Goal: Task Accomplishment & Management: Manage account settings

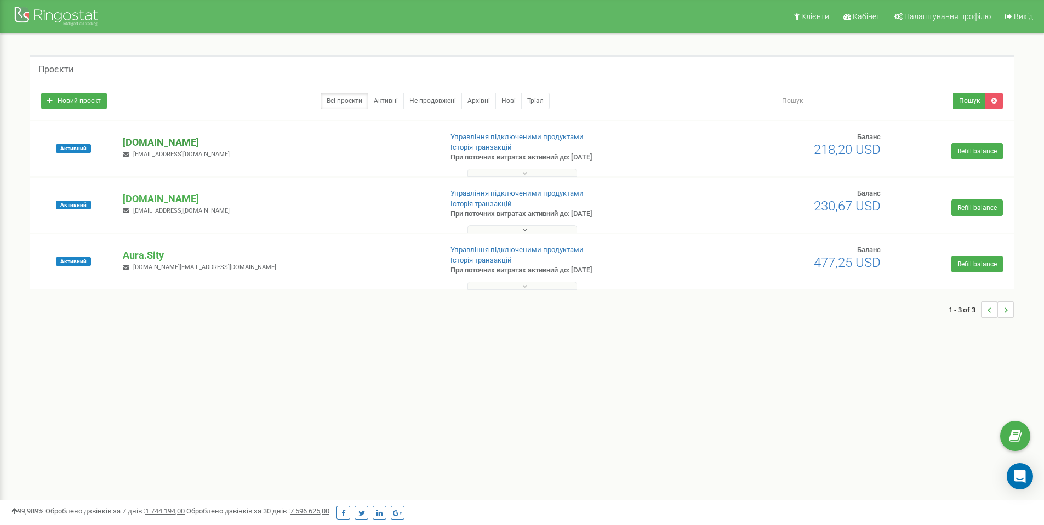
click at [165, 139] on p "[DOMAIN_NAME]" at bounding box center [278, 142] width 310 height 14
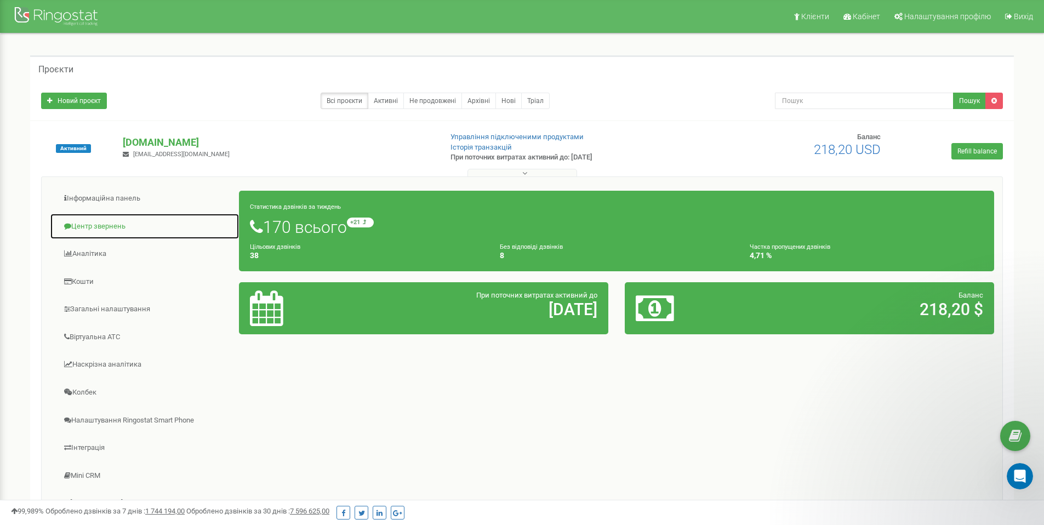
click at [119, 223] on link "Центр звернень" at bounding box center [145, 226] width 190 height 27
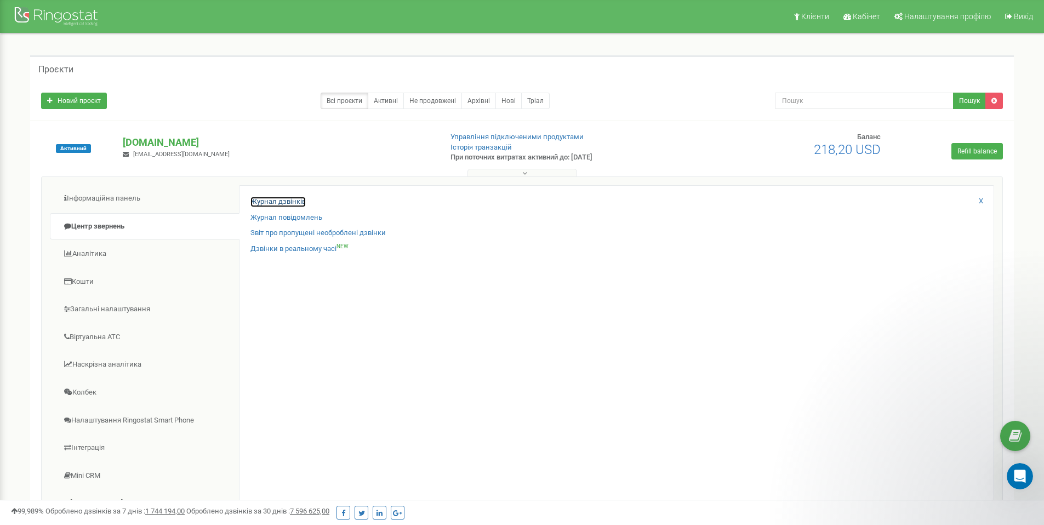
click at [301, 198] on link "Журнал дзвінків" at bounding box center [277, 202] width 55 height 10
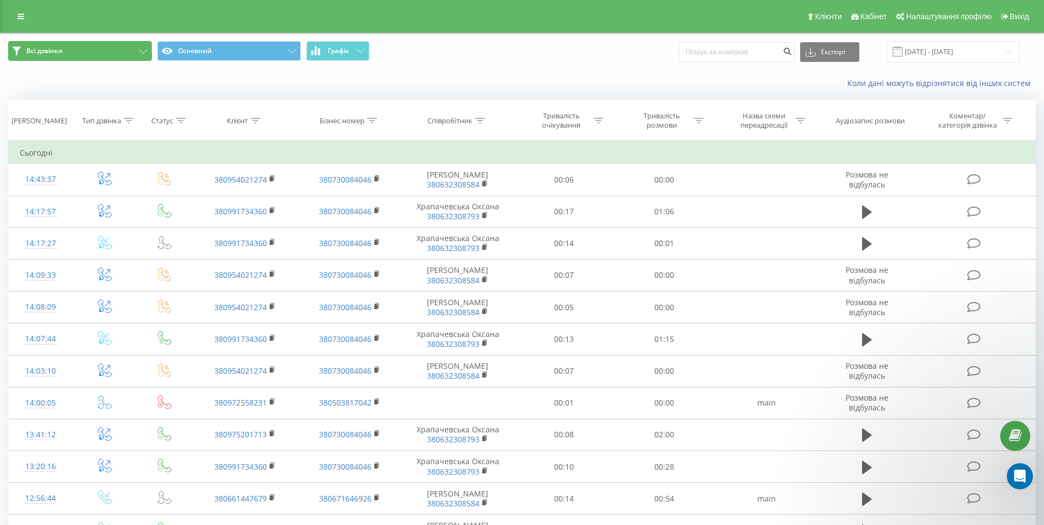
click at [116, 55] on button "Всі дзвінки" at bounding box center [80, 51] width 144 height 20
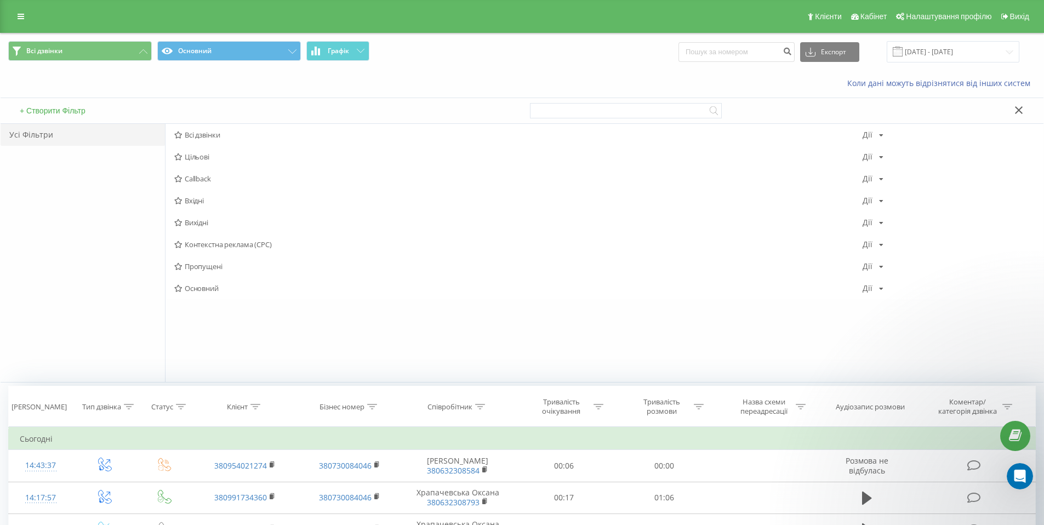
click at [155, 21] on div "Клієнти Кабінет Налаштування профілю Вихід" at bounding box center [522, 16] width 1044 height 33
click at [19, 14] on icon at bounding box center [21, 17] width 7 height 8
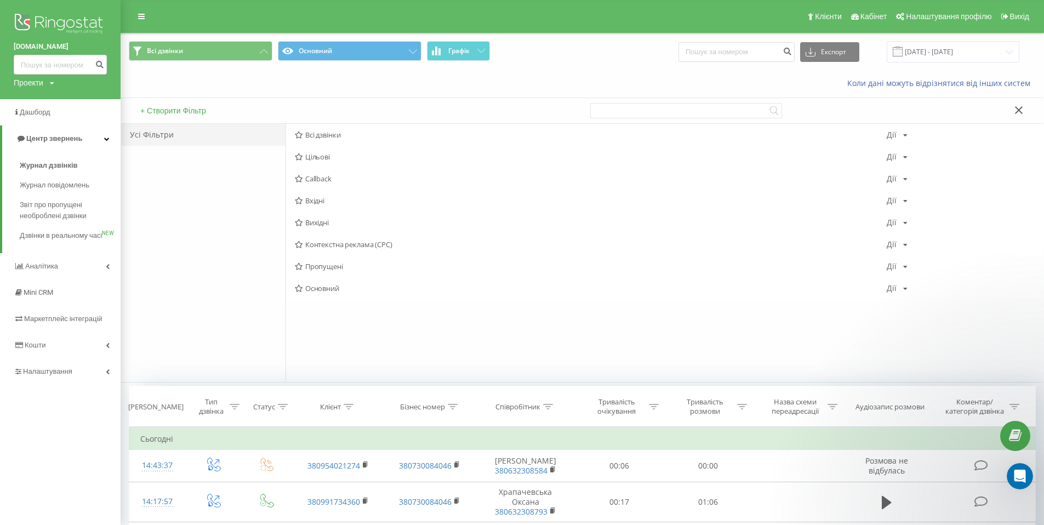
click at [393, 90] on div "Коли дані можуть відрізнятися вiд інших систем" at bounding box center [582, 83] width 922 height 26
click at [740, 49] on input at bounding box center [736, 52] width 116 height 20
paste input "380972558231"
type input "380972558231"
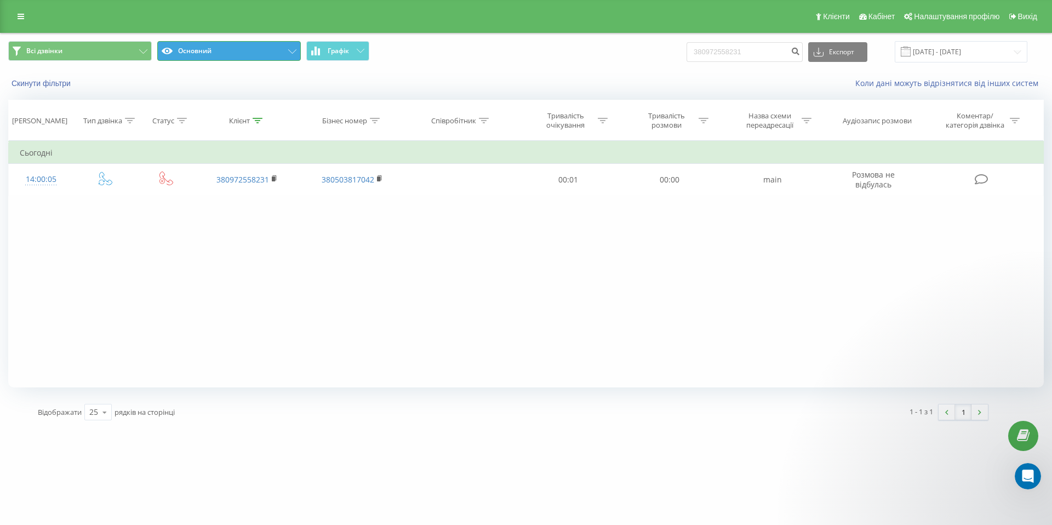
click at [262, 47] on button "Основний" at bounding box center [229, 51] width 144 height 20
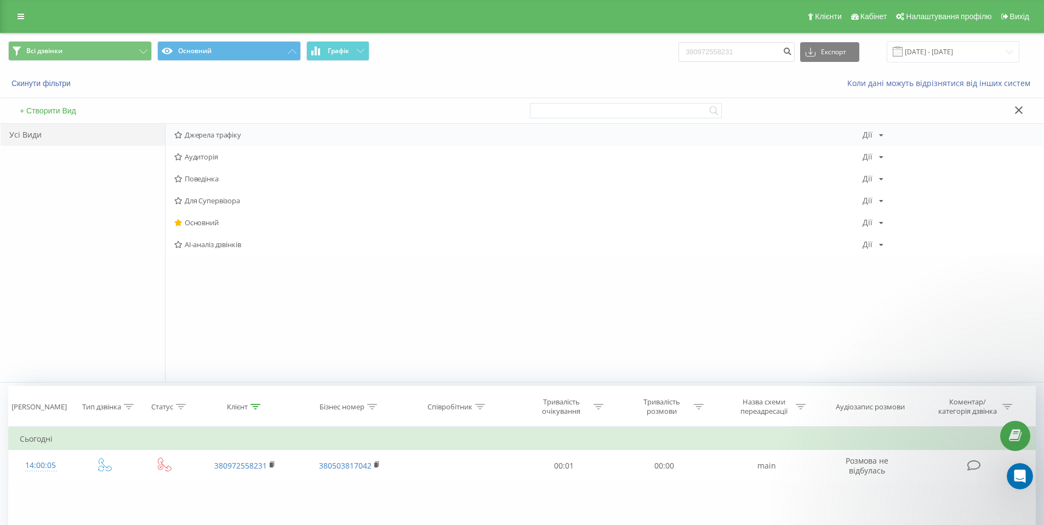
click at [252, 138] on span "Джерела трафіку" at bounding box center [518, 135] width 688 height 8
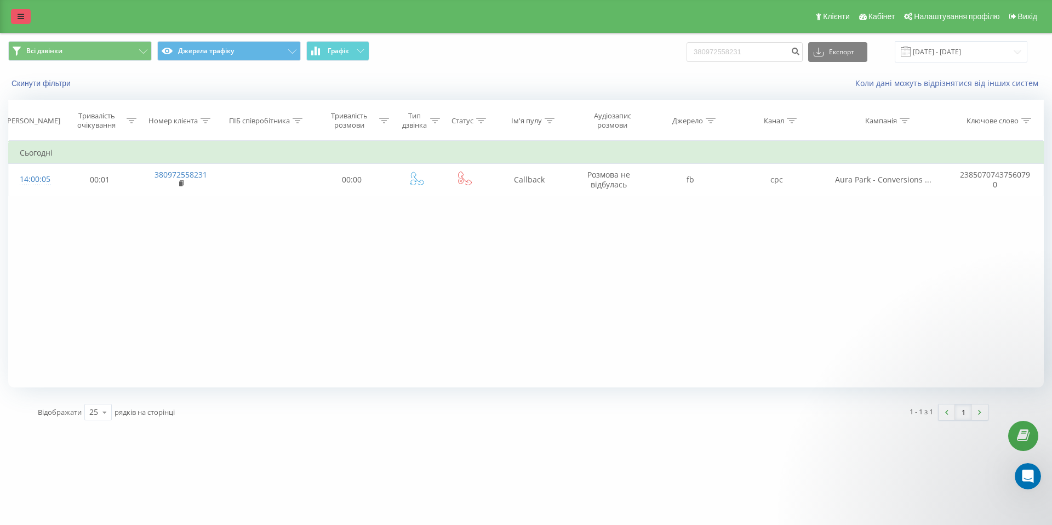
click at [20, 14] on icon at bounding box center [21, 17] width 7 height 8
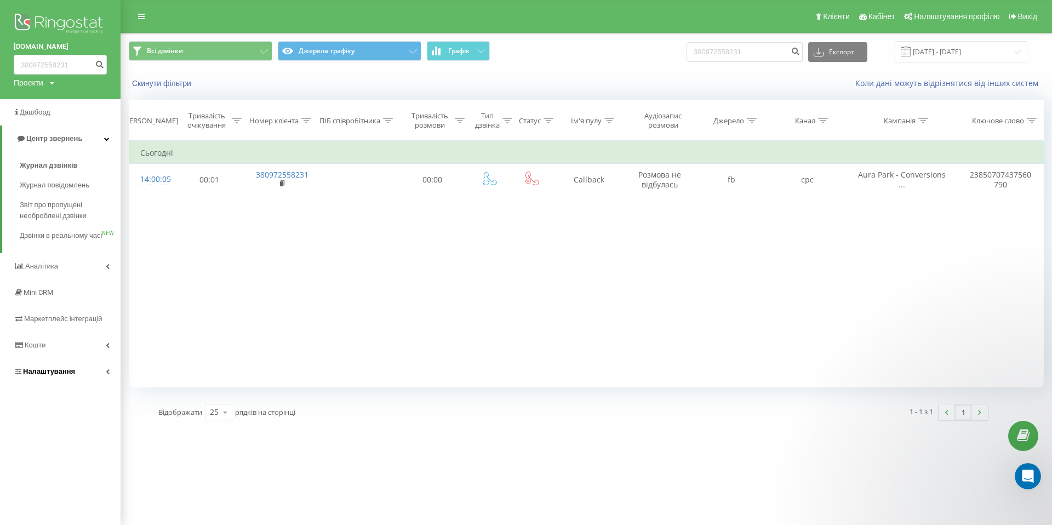
click at [57, 375] on span "Налаштування" at bounding box center [49, 371] width 52 height 8
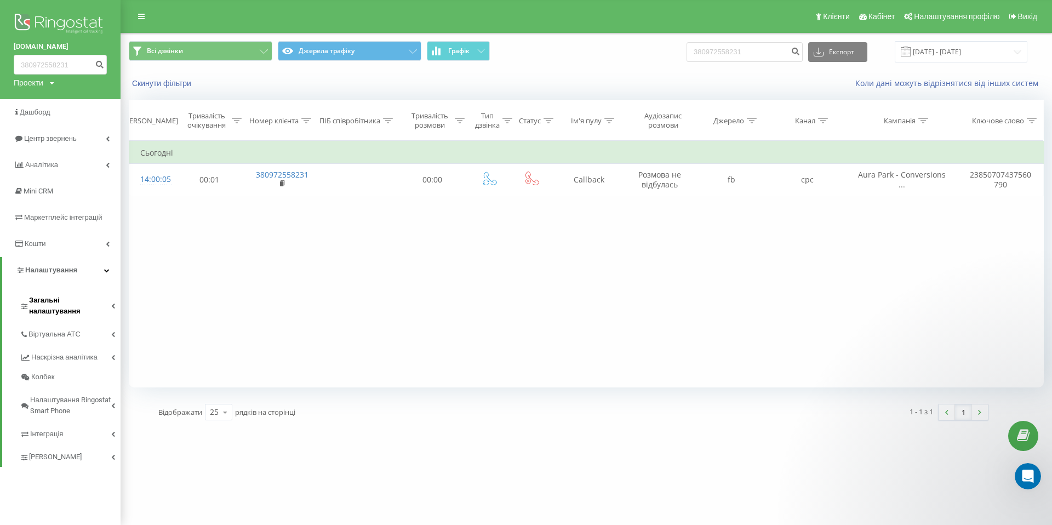
click at [92, 303] on span "Загальні налаштування" at bounding box center [70, 306] width 82 height 22
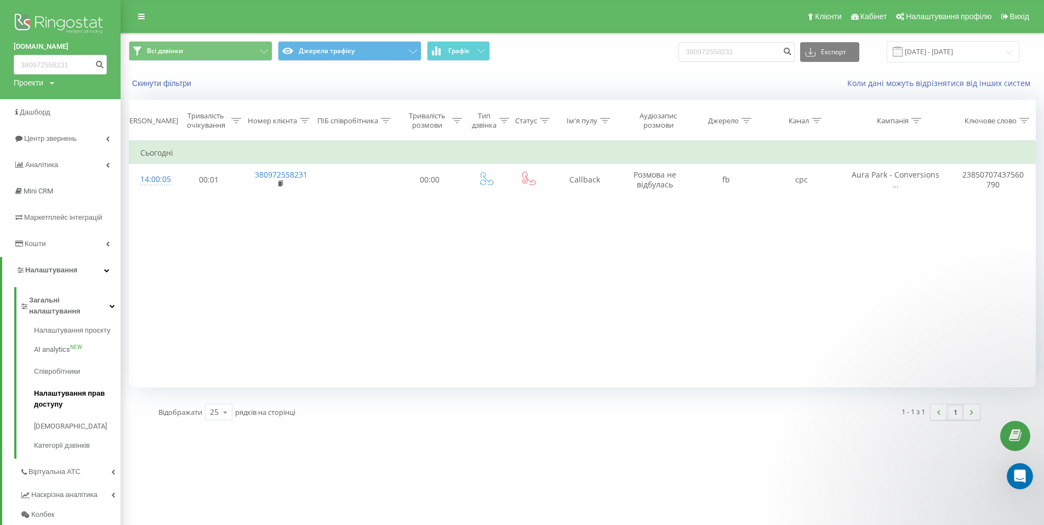
scroll to position [6, 0]
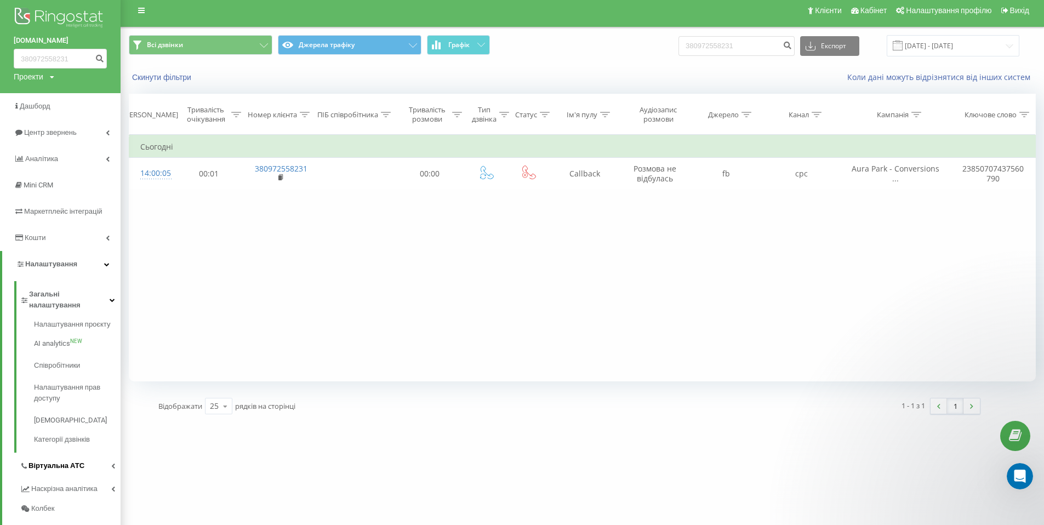
click at [65, 460] on span "Віртуальна АТС" at bounding box center [56, 465] width 56 height 11
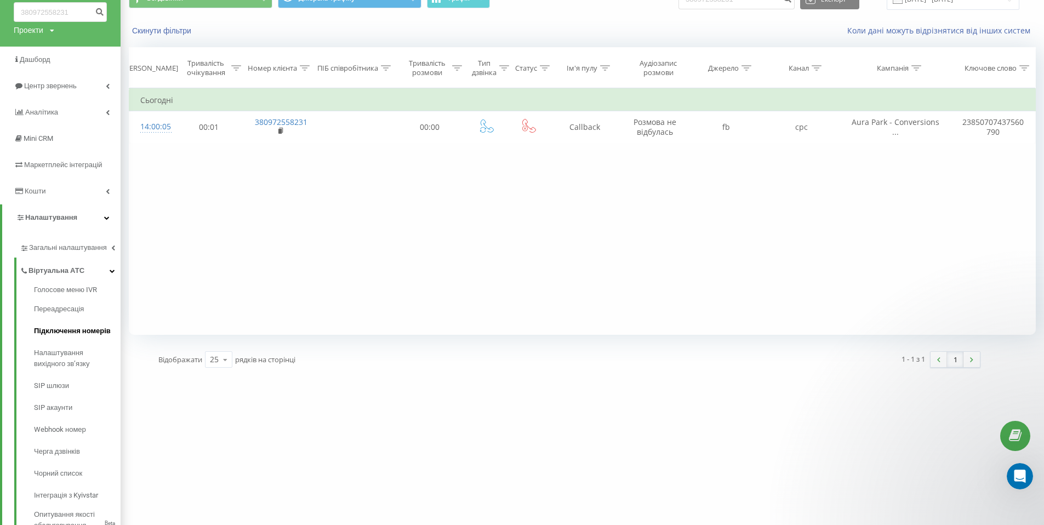
scroll to position [0, 0]
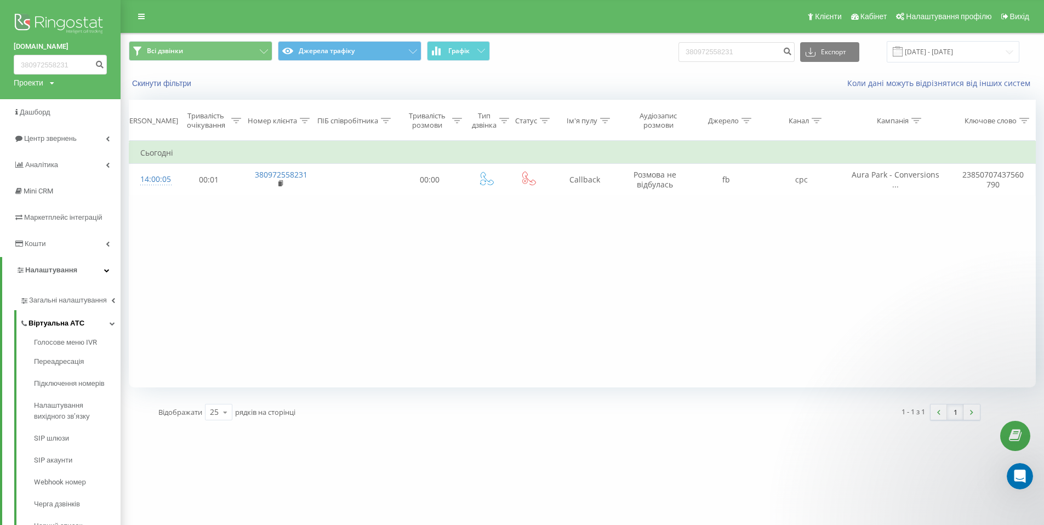
click at [106, 319] on link "Віртуальна АТС" at bounding box center [70, 321] width 101 height 23
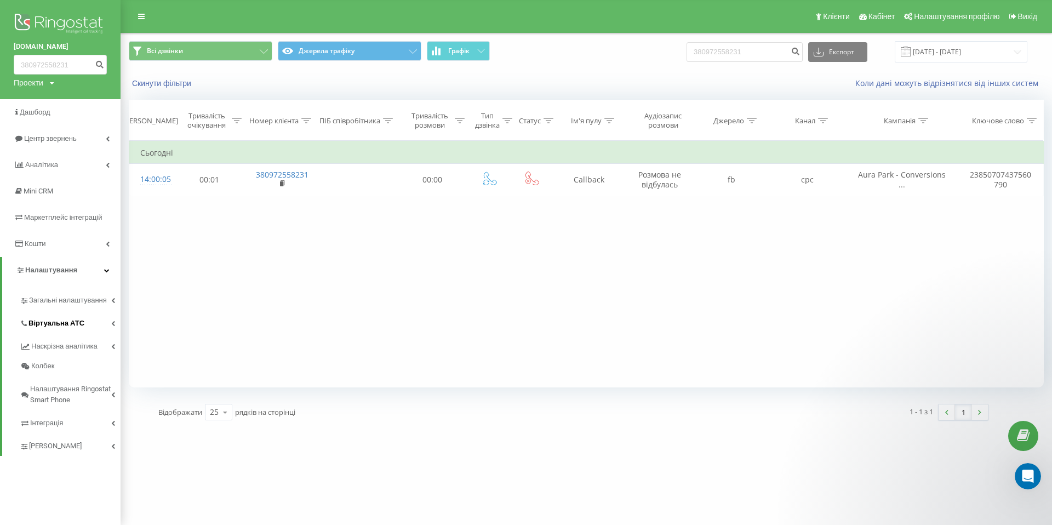
click at [98, 314] on link "Віртуальна АТС" at bounding box center [70, 321] width 101 height 23
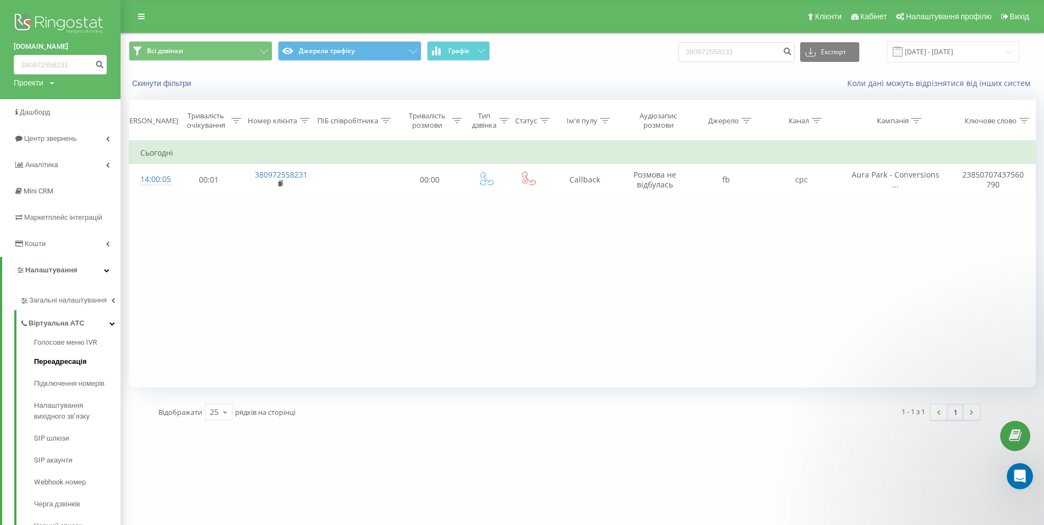
click at [75, 358] on span "Переадресація" at bounding box center [60, 361] width 53 height 11
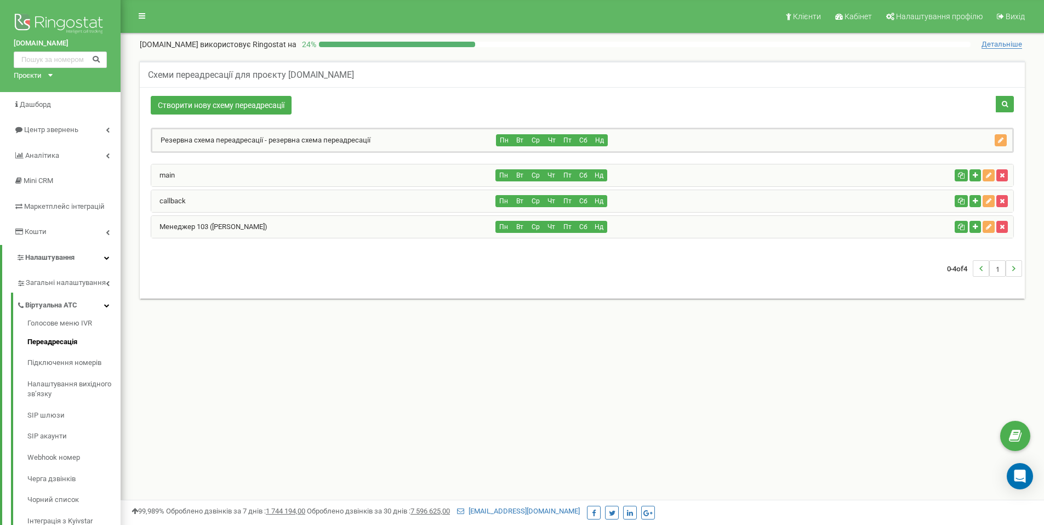
click at [326, 201] on div "callback" at bounding box center [323, 201] width 345 height 22
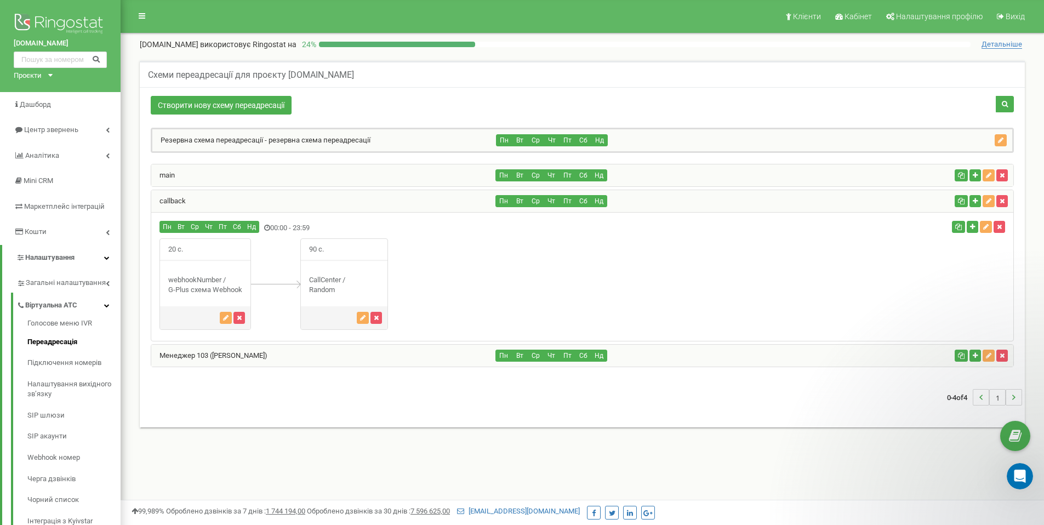
click at [335, 180] on div "main" at bounding box center [323, 175] width 345 height 22
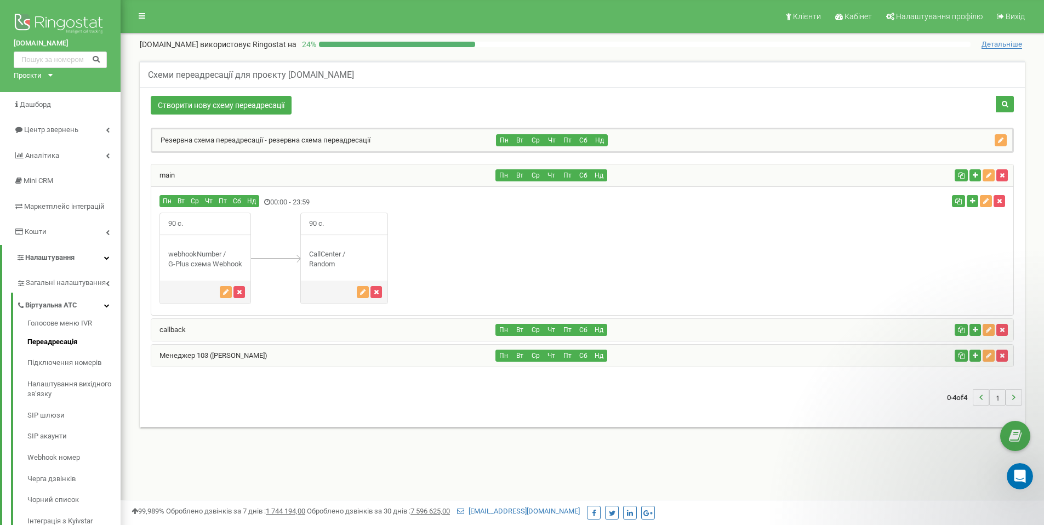
click at [335, 180] on div "main" at bounding box center [323, 175] width 345 height 22
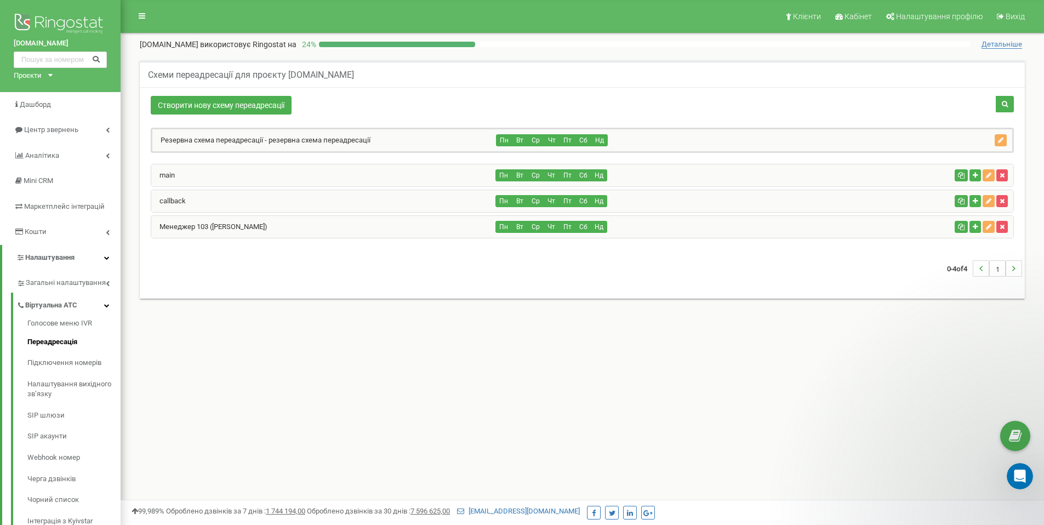
click at [327, 207] on div "callback" at bounding box center [323, 201] width 345 height 22
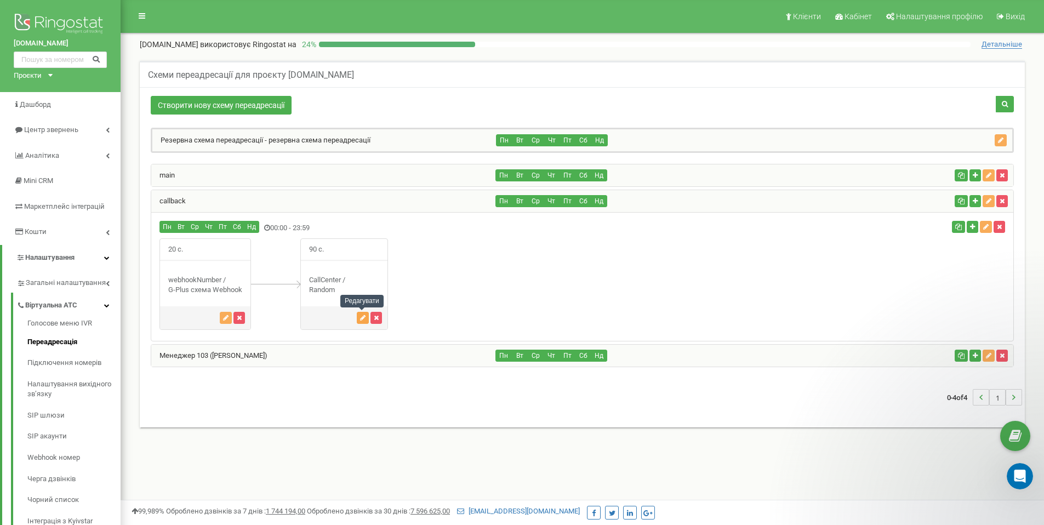
click at [360, 317] on icon "button" at bounding box center [362, 317] width 5 height 7
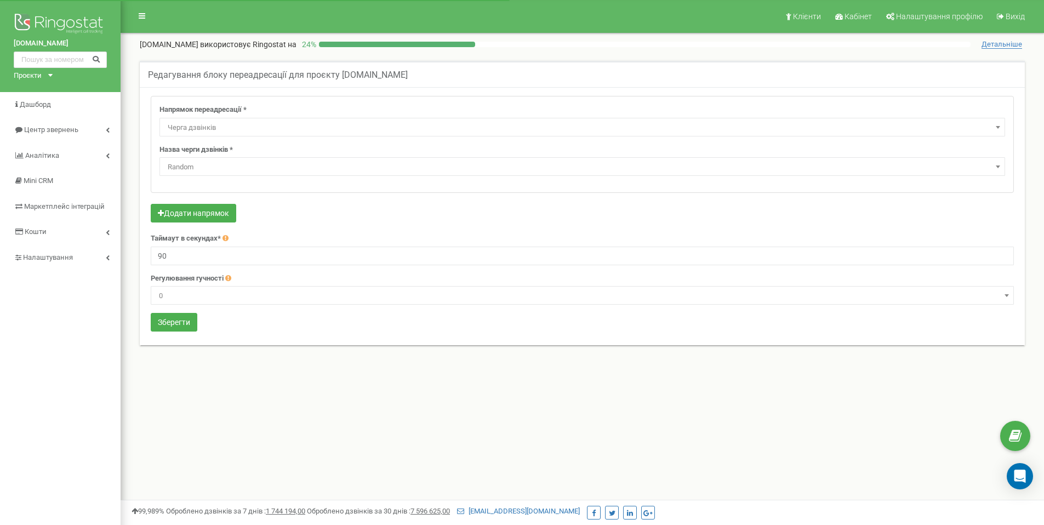
select select "CallCenter"
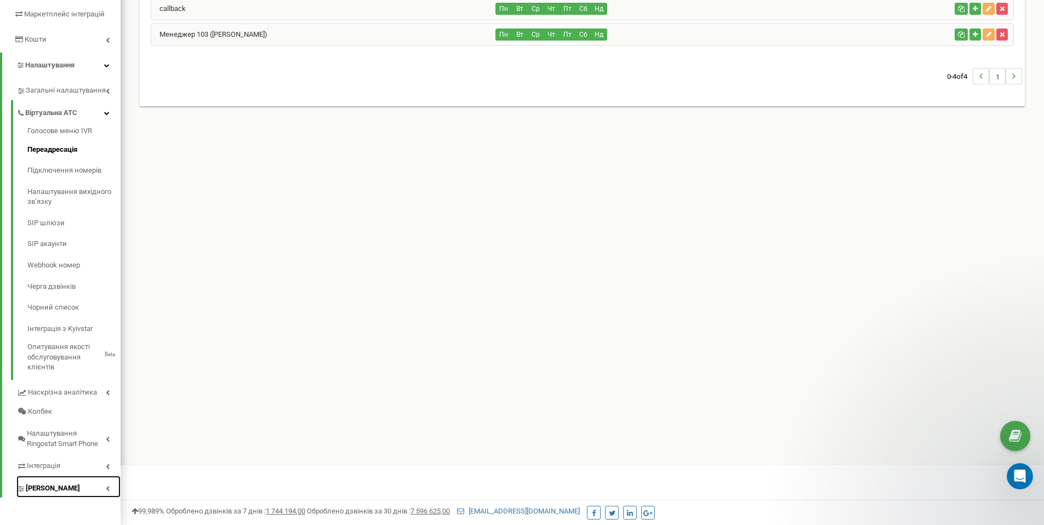
click at [70, 481] on link "[PERSON_NAME]" at bounding box center [68, 487] width 104 height 22
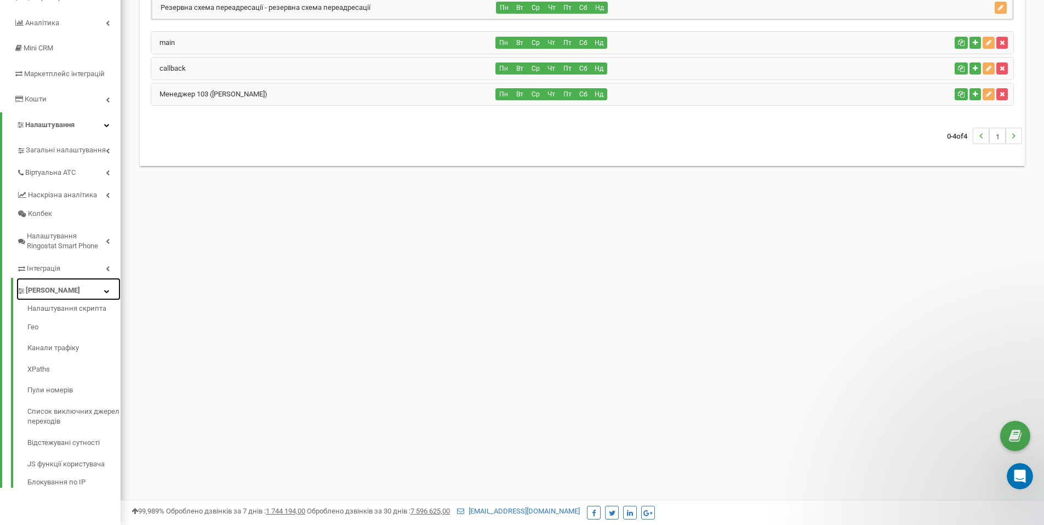
scroll to position [133, 0]
click at [51, 312] on link "Налаштування скрипта" at bounding box center [73, 310] width 93 height 13
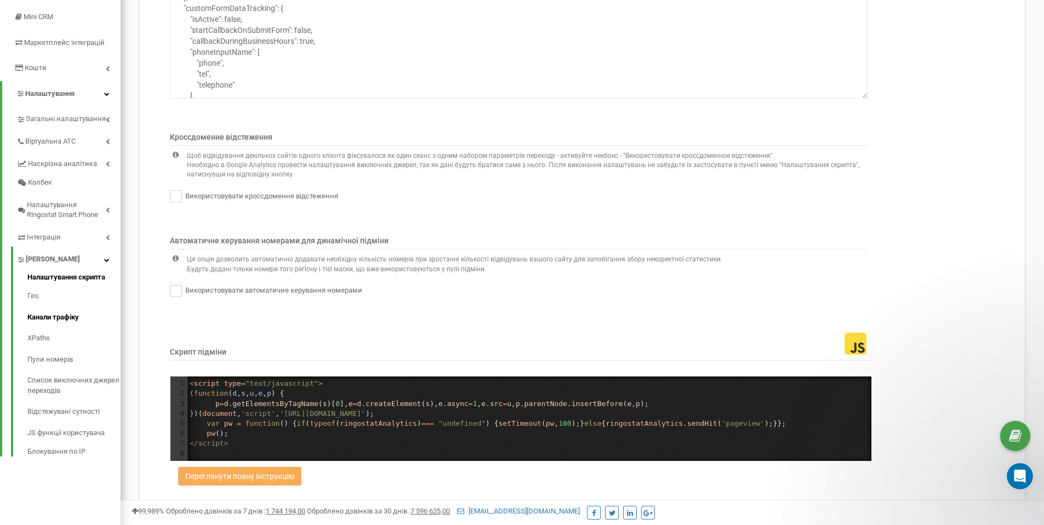
scroll to position [164, 0]
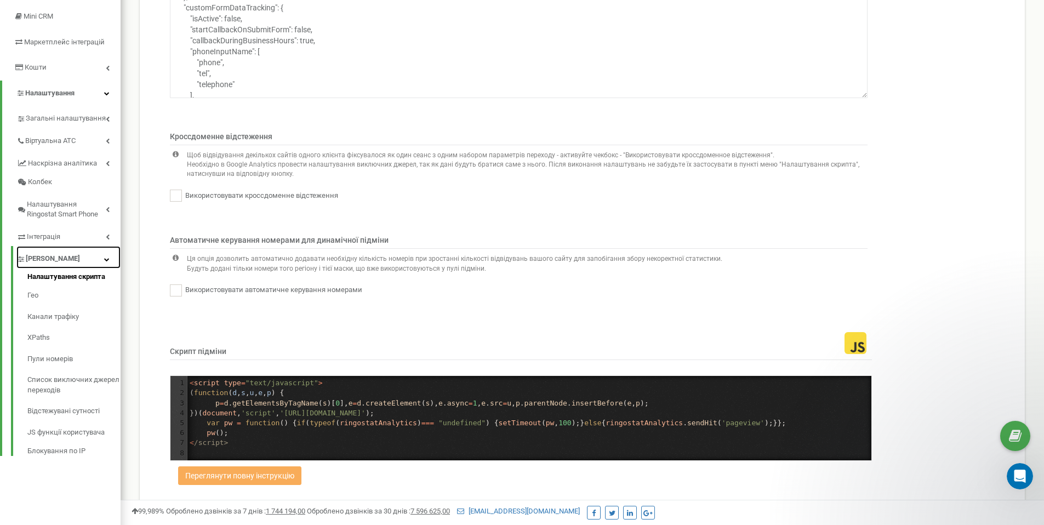
click at [69, 258] on link "[PERSON_NAME]" at bounding box center [68, 257] width 104 height 22
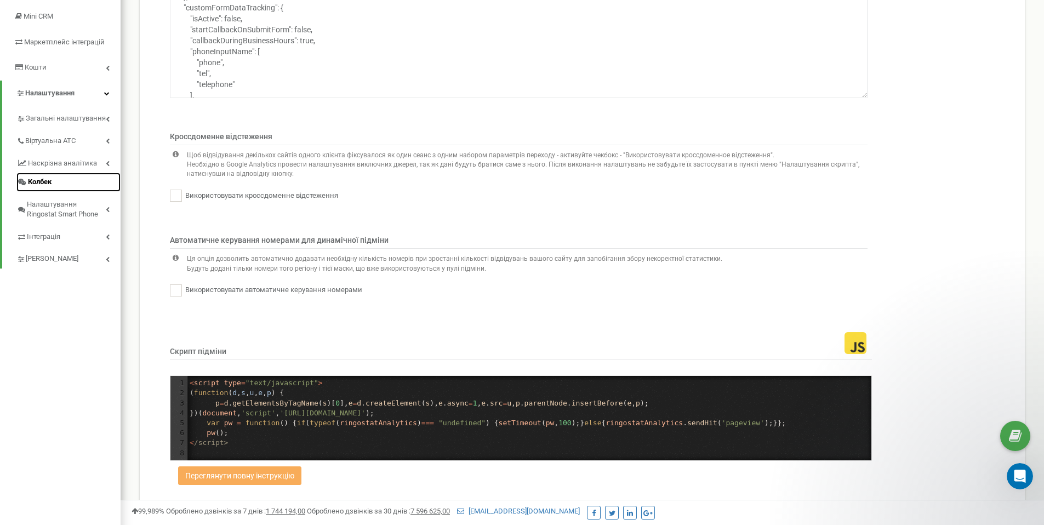
click at [59, 179] on link "Колбек" at bounding box center [68, 182] width 104 height 19
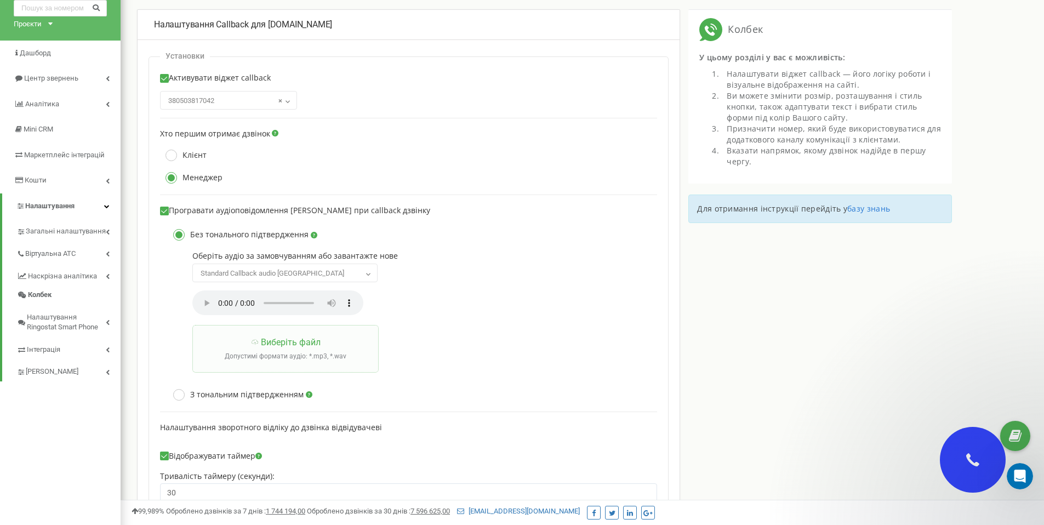
scroll to position [58, 0]
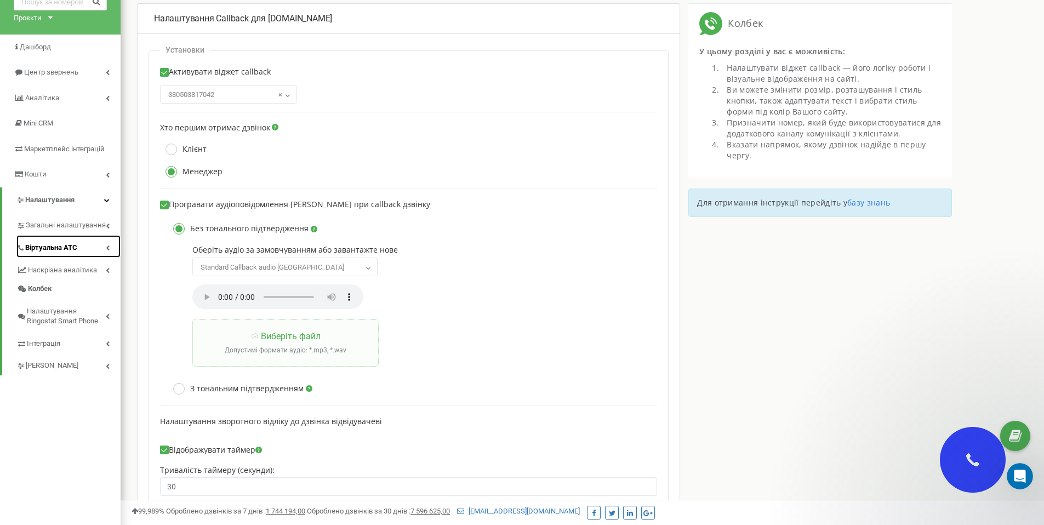
click at [97, 249] on link "Віртуальна АТС" at bounding box center [68, 246] width 104 height 22
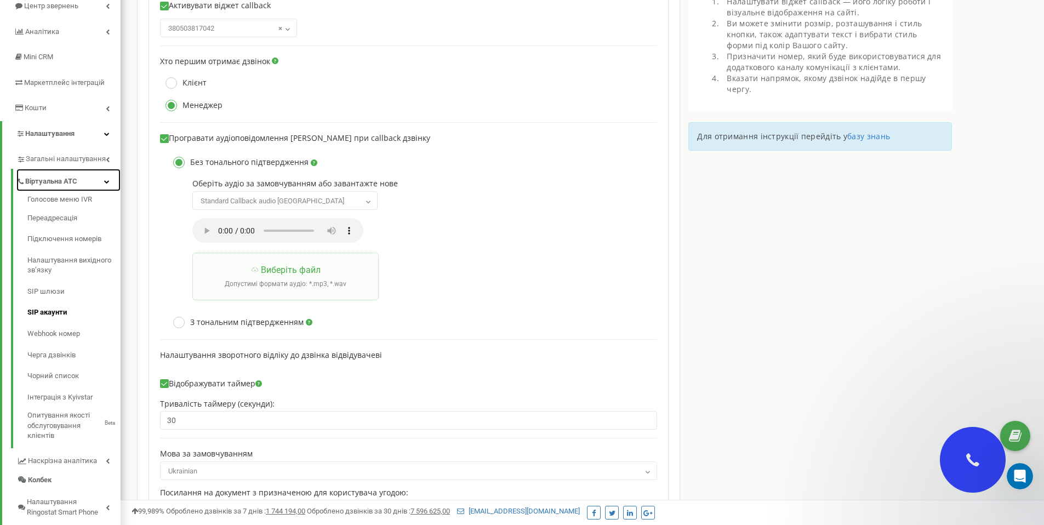
scroll to position [125, 0]
click at [72, 350] on link "Черга дзвінків" at bounding box center [73, 354] width 93 height 21
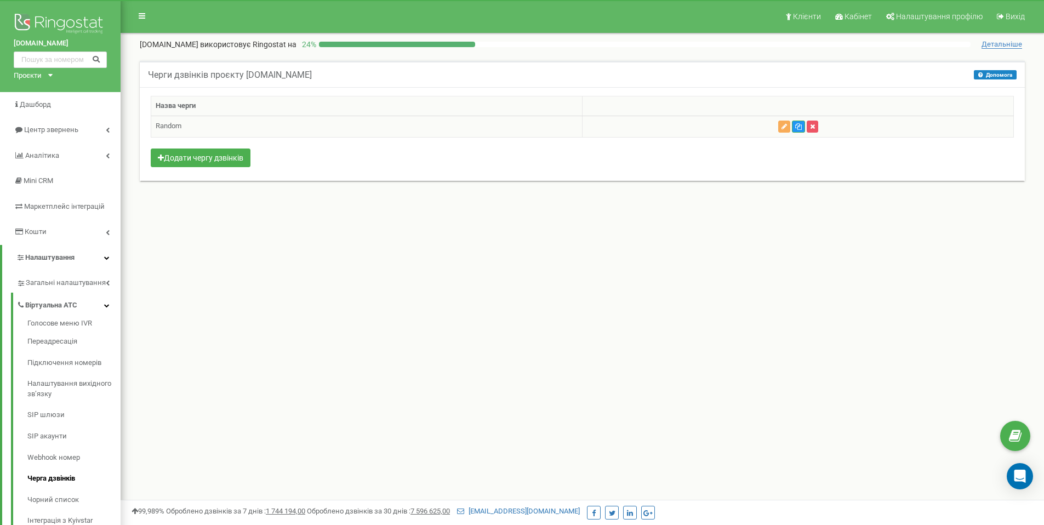
drag, startPoint x: 0, startPoint y: 0, endPoint x: 291, endPoint y: 129, distance: 318.9
click at [291, 129] on td "Random" at bounding box center [366, 126] width 431 height 21
click at [780, 127] on button "button" at bounding box center [784, 127] width 12 height 12
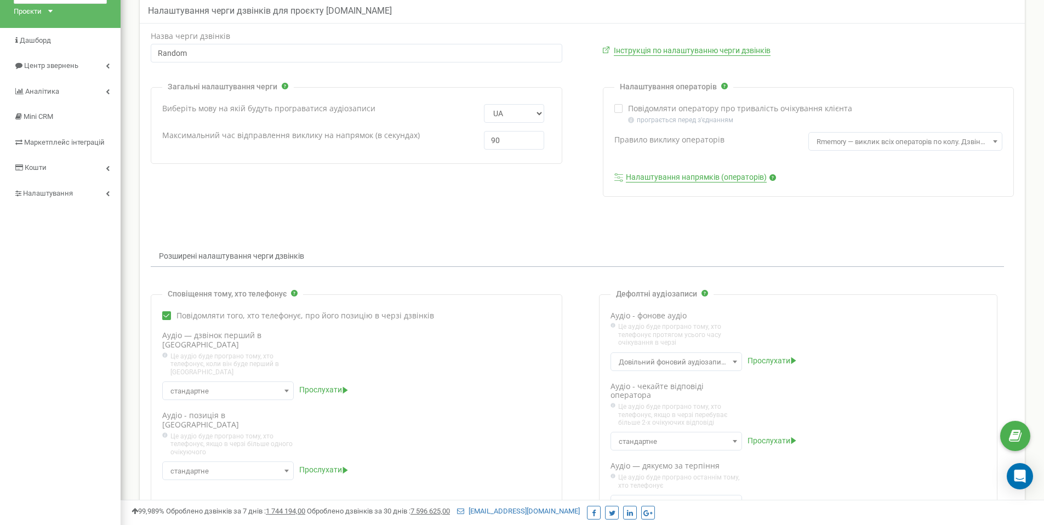
scroll to position [65, 0]
click at [681, 180] on link "Налаштування напрямків (операторів)" at bounding box center [696, 177] width 141 height 10
